Goal: Navigation & Orientation: Find specific page/section

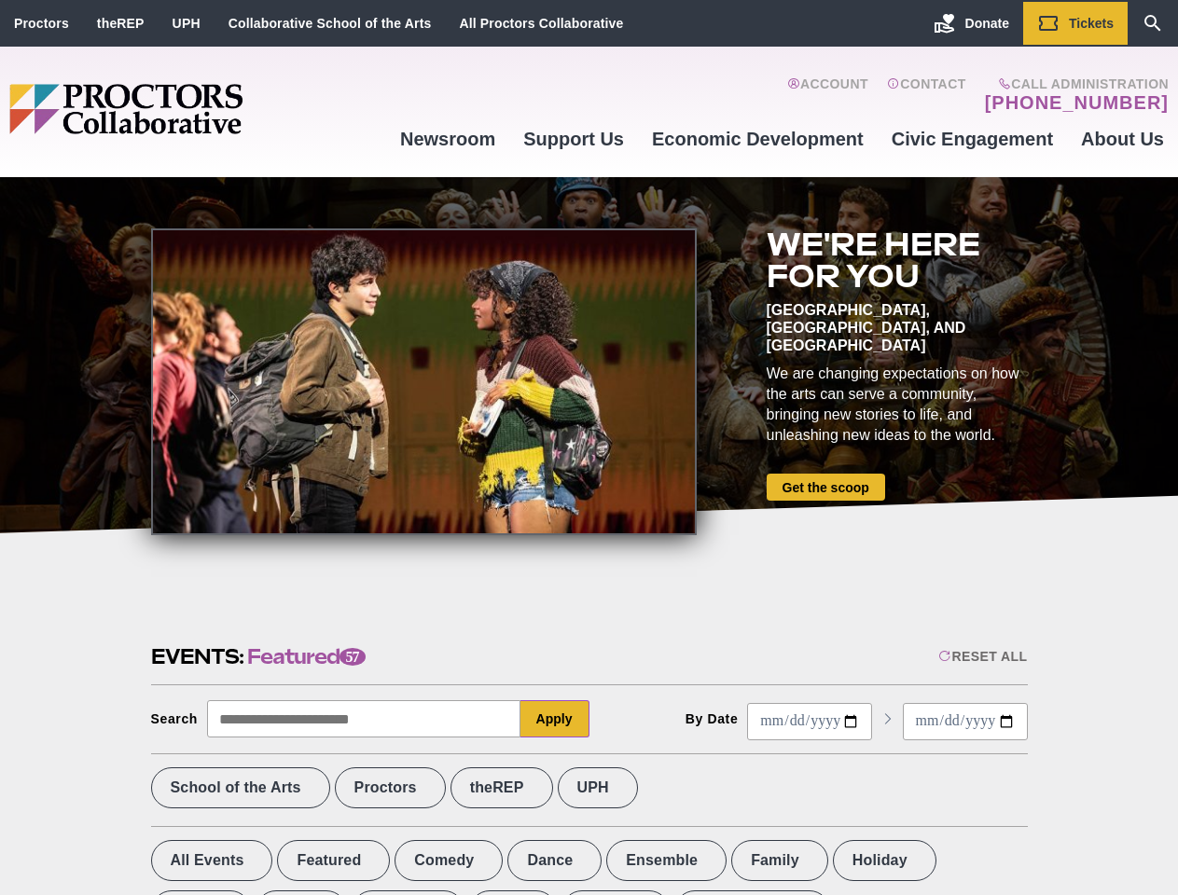
click at [589, 448] on div at bounding box center [424, 382] width 546 height 307
click at [981, 657] on div "Reset All" at bounding box center [982, 656] width 89 height 15
click at [555, 719] on button "Apply" at bounding box center [554, 719] width 69 height 37
